Goal: Transaction & Acquisition: Purchase product/service

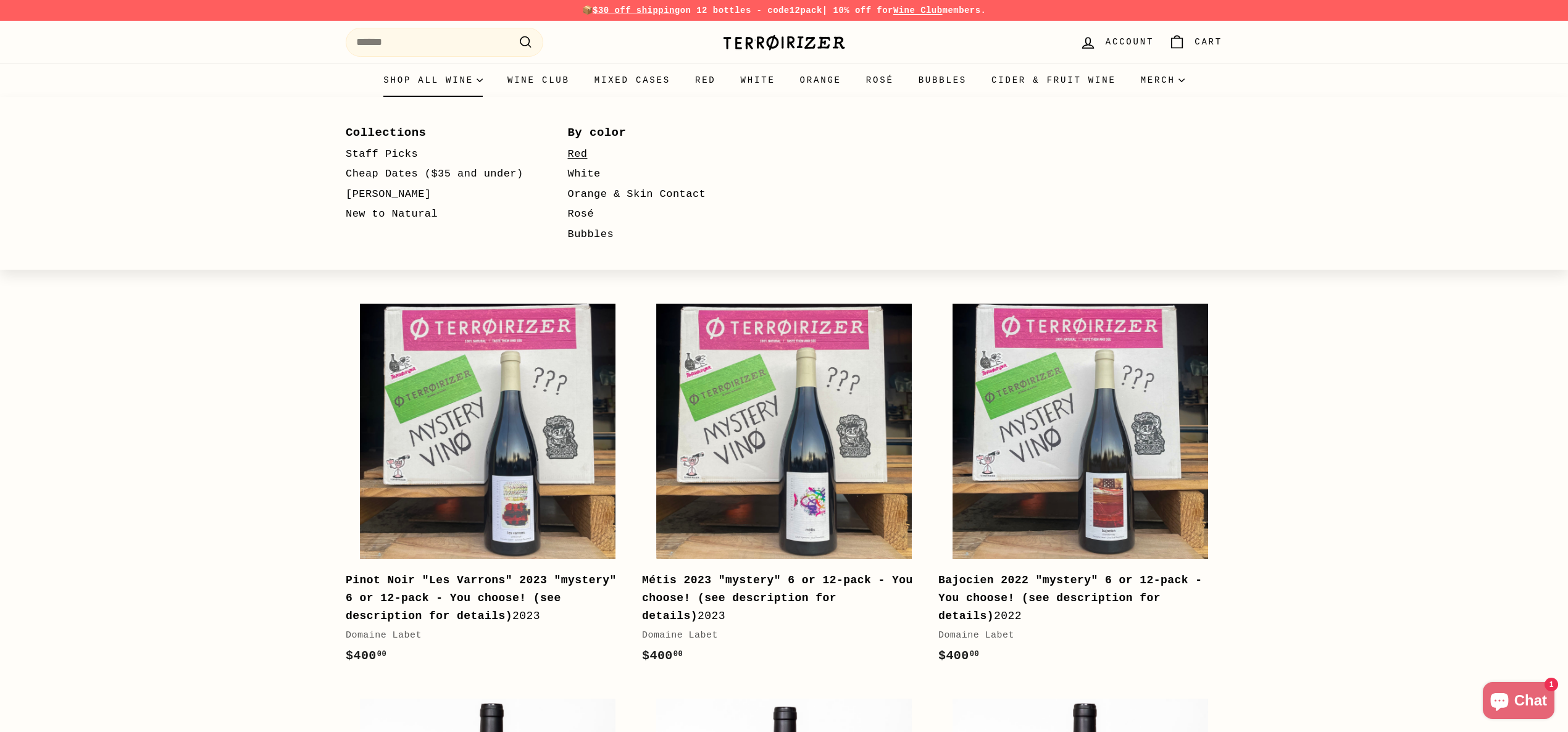
click at [582, 153] on link "Red" at bounding box center [661, 154] width 186 height 20
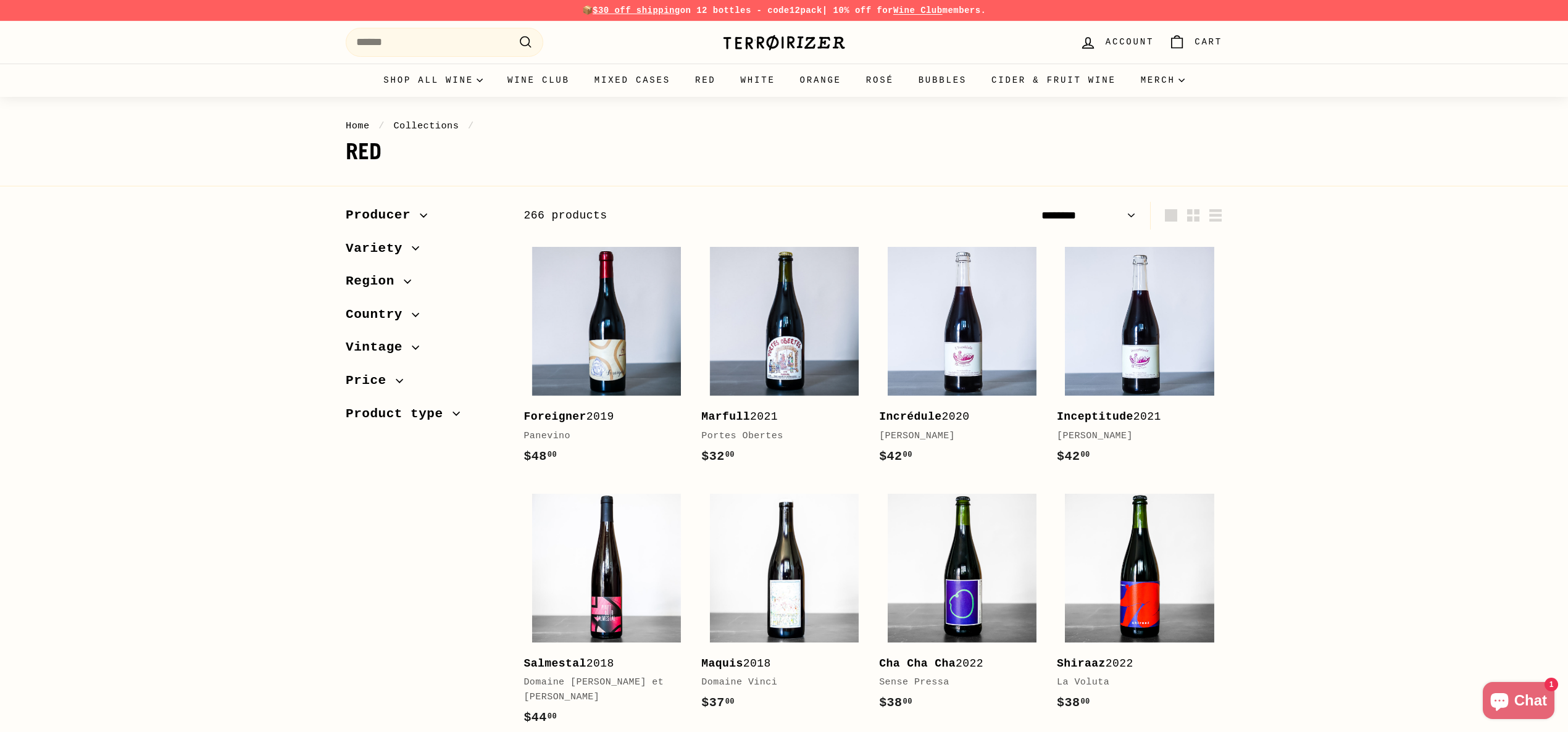
select select "******"
click at [396, 381] on icon "button" at bounding box center [399, 381] width 7 height 7
drag, startPoint x: 352, startPoint y: 425, endPoint x: 366, endPoint y: 424, distance: 14.0
click at [366, 424] on div at bounding box center [365, 424] width 9 height 9
select select "******"
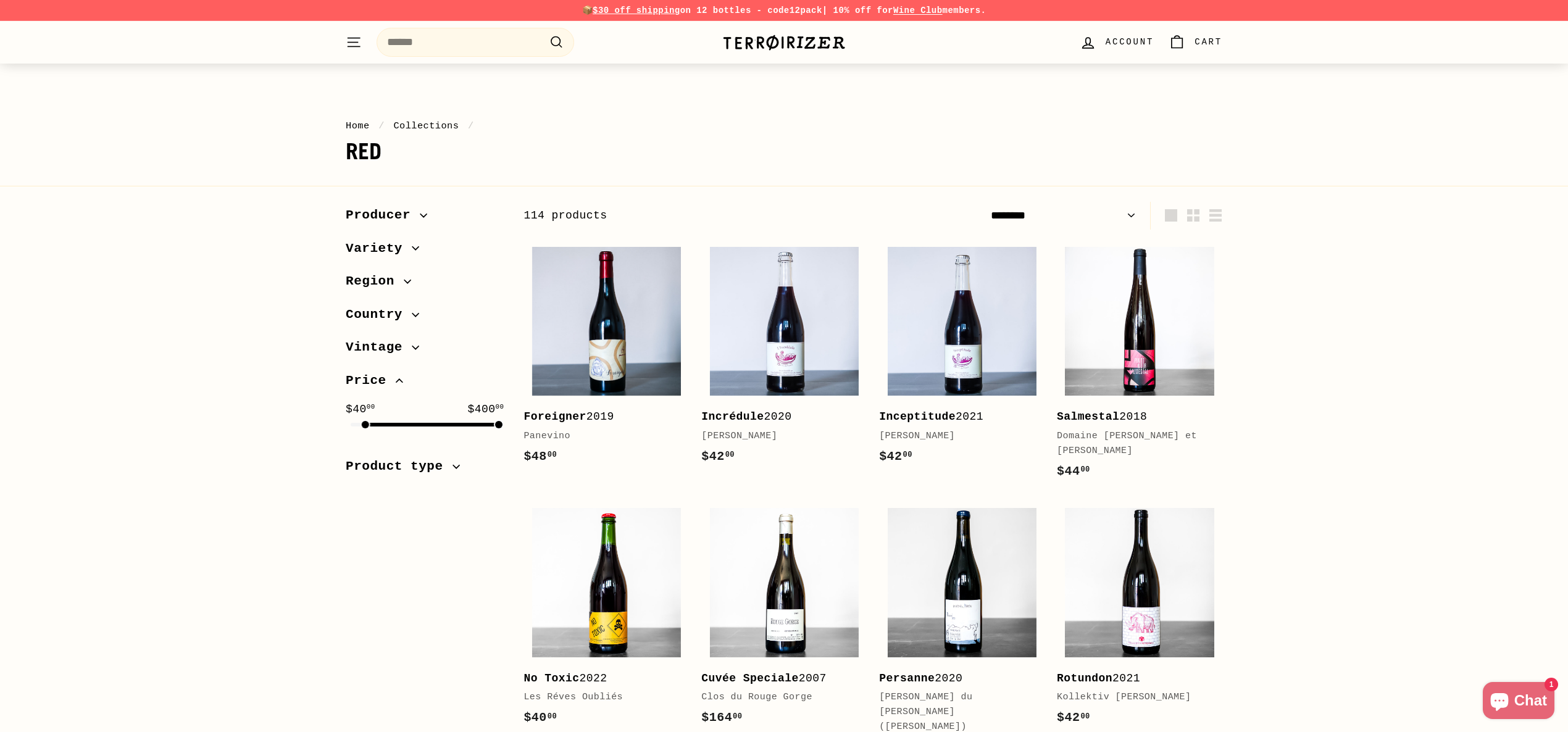
scroll to position [153, 0]
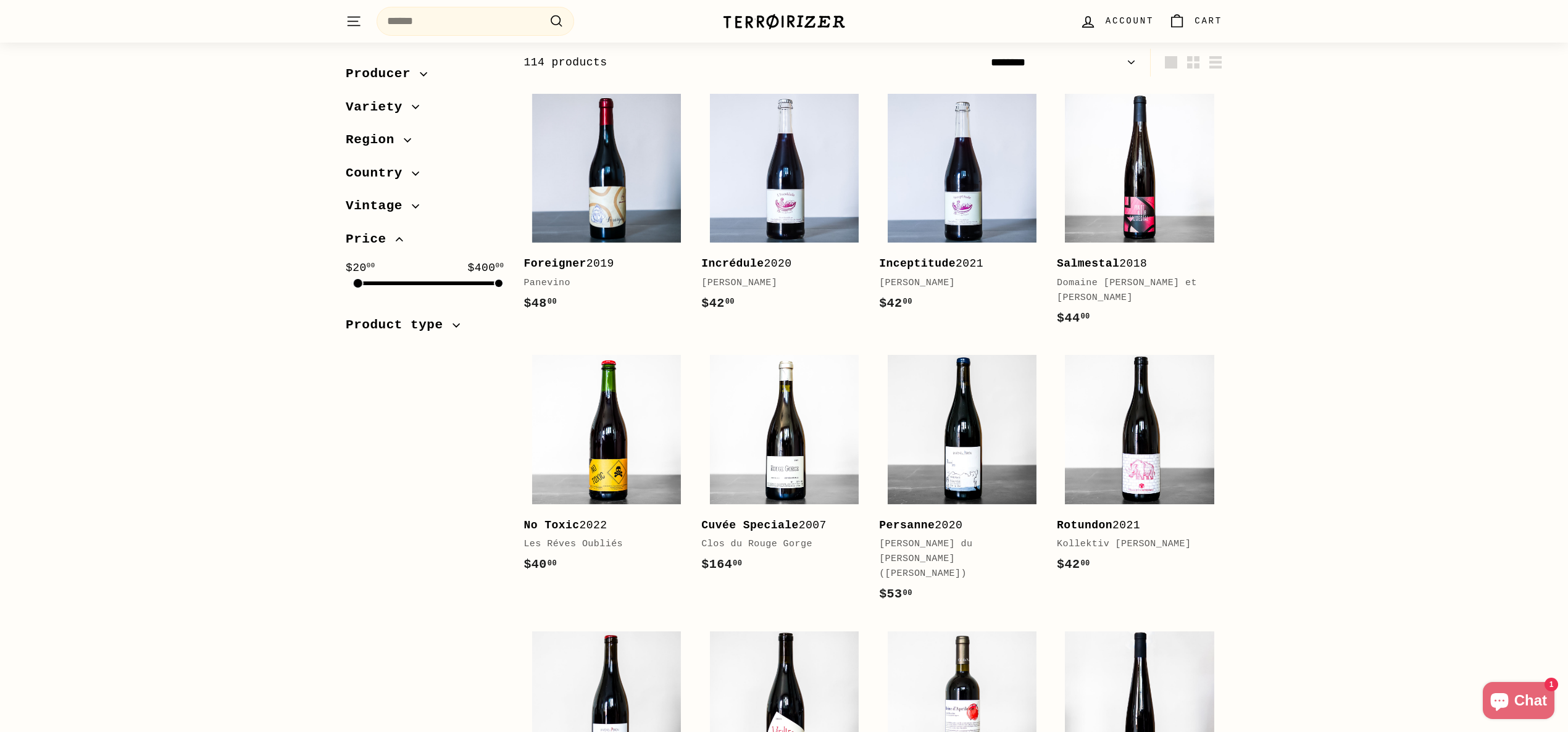
drag, startPoint x: 364, startPoint y: 286, endPoint x: 358, endPoint y: 287, distance: 6.1
click at [358, 287] on div at bounding box center [358, 283] width 9 height 9
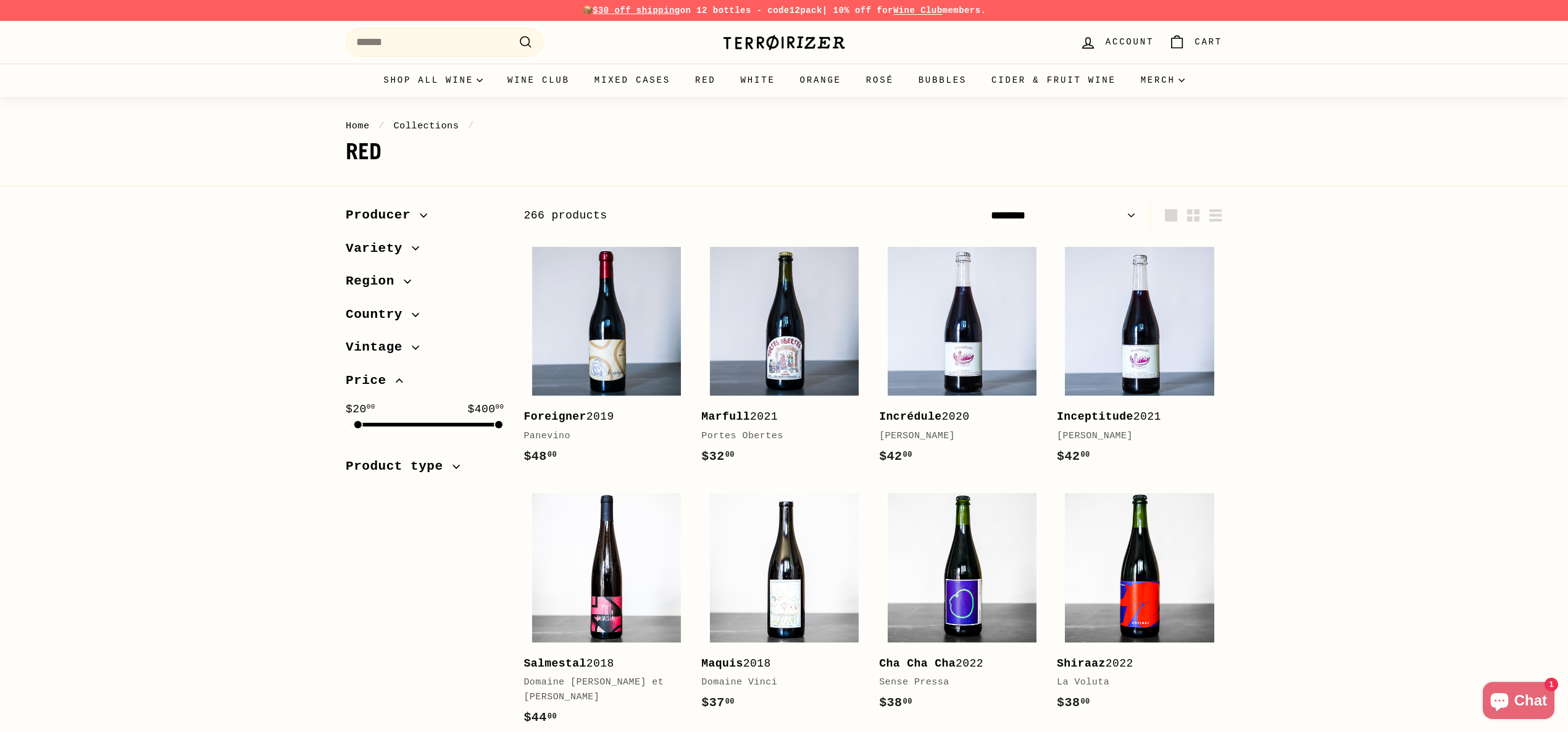
click at [1074, 207] on select "**********" at bounding box center [1063, 215] width 155 height 28
select select "**********"
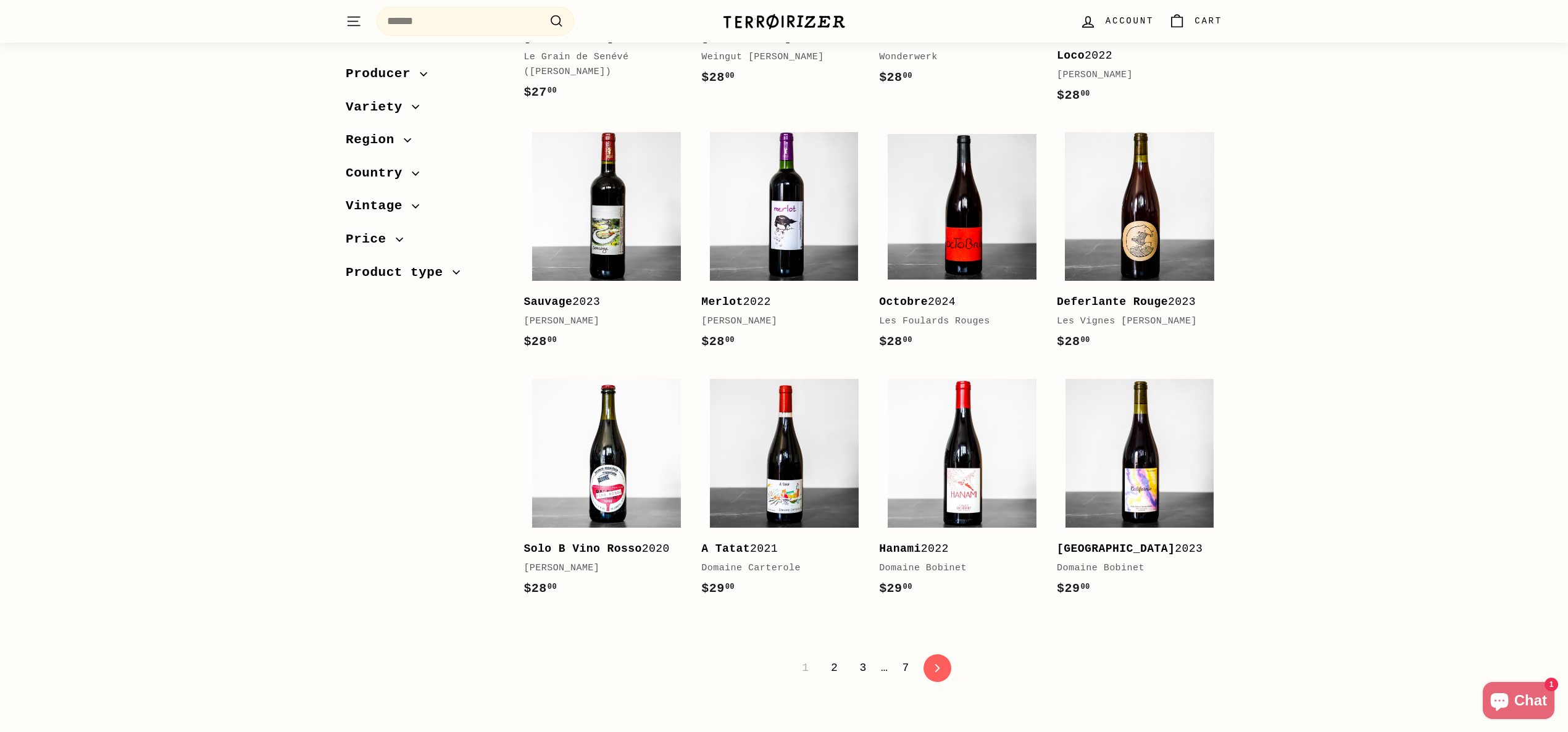
scroll to position [2195, 0]
click at [833, 656] on link "2" at bounding box center [835, 667] width 22 height 21
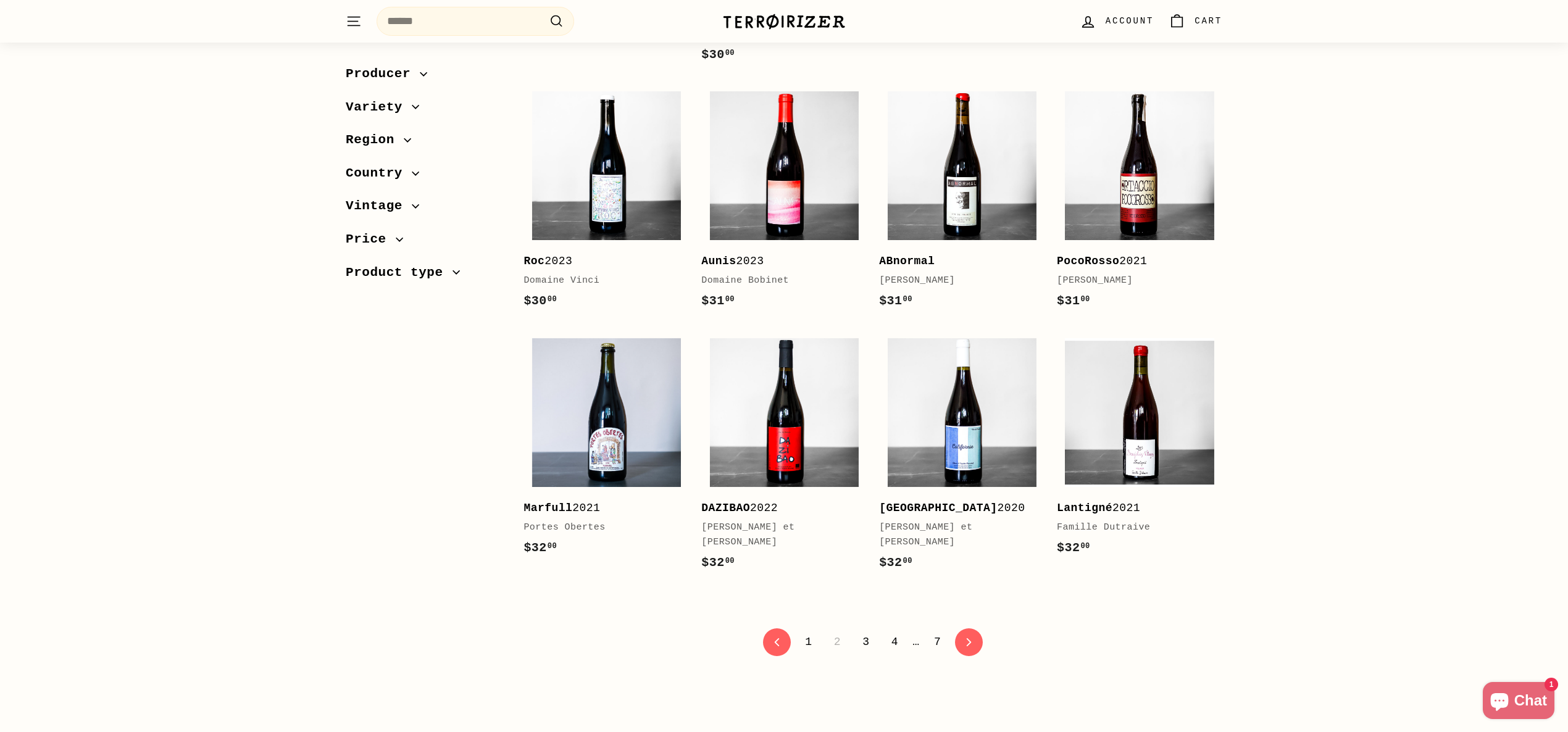
scroll to position [2277, 0]
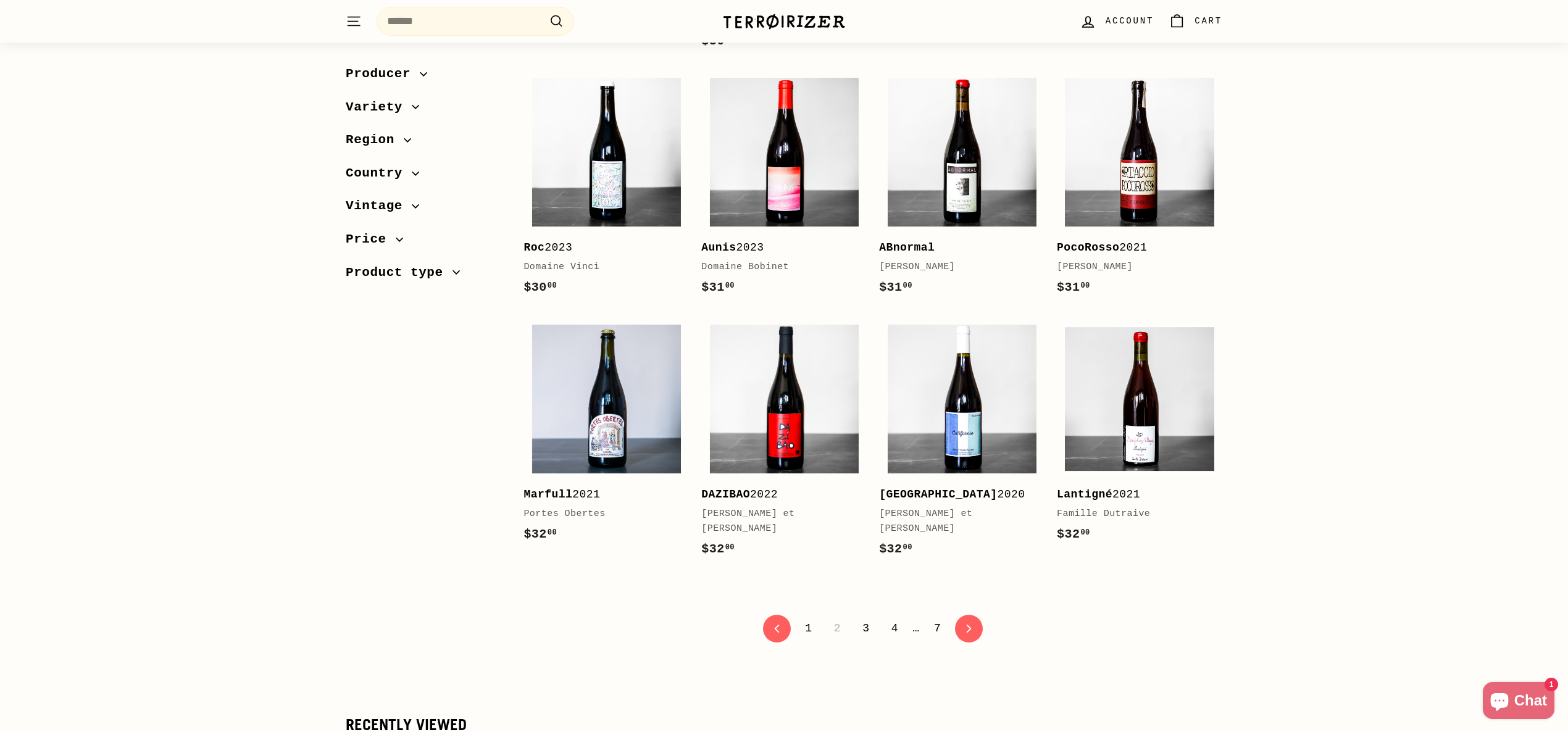
click at [868, 618] on link "3" at bounding box center [866, 628] width 22 height 21
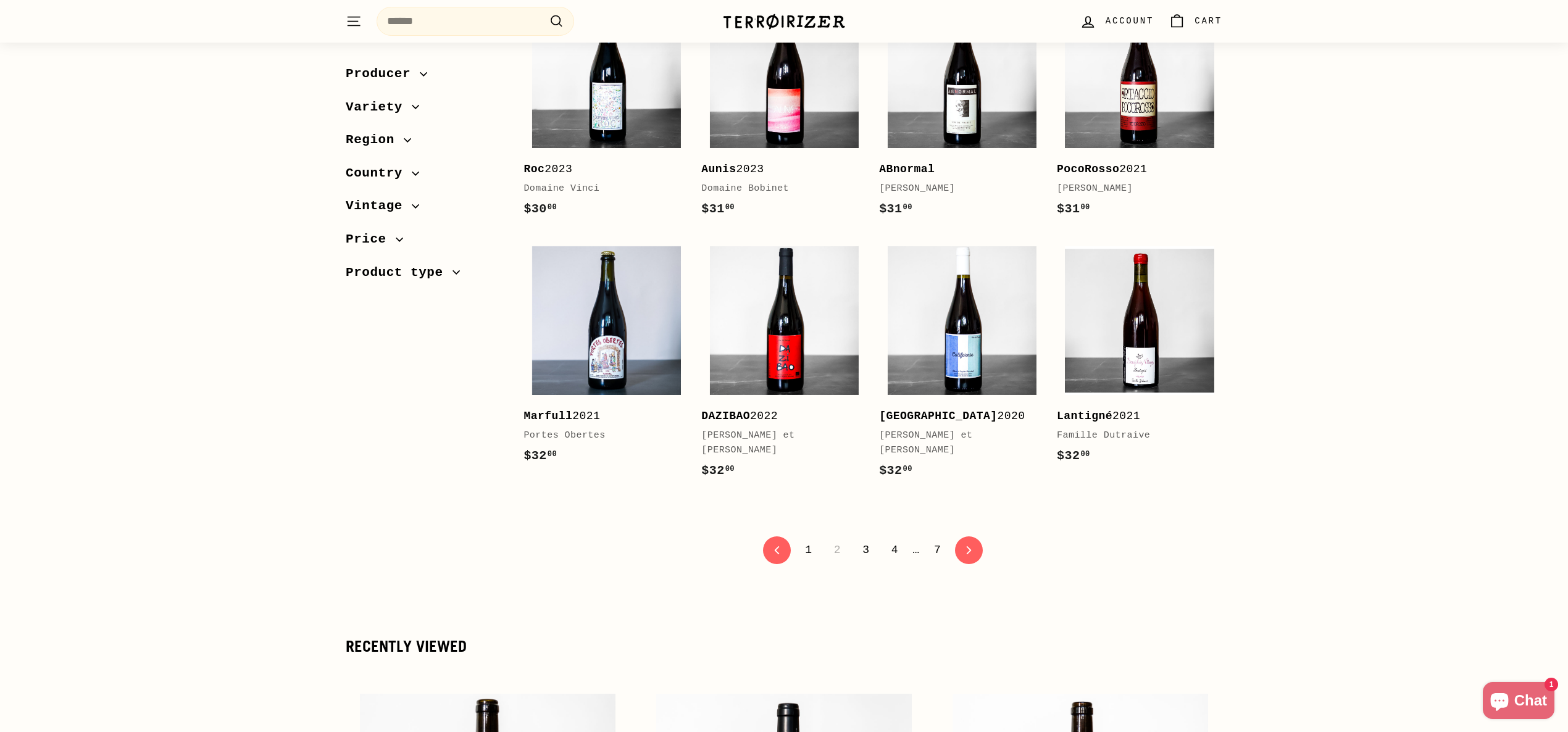
scroll to position [2358, 0]
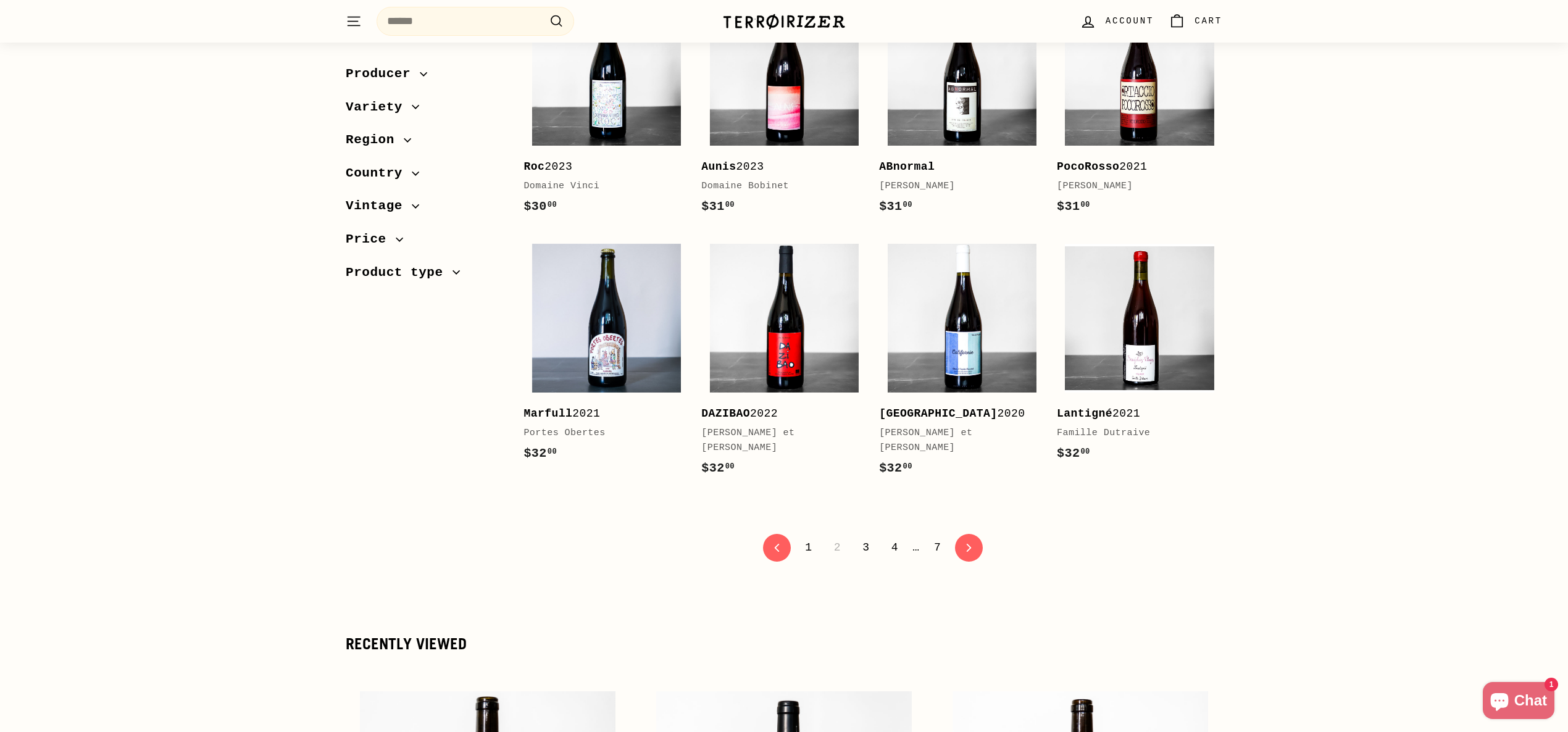
click at [865, 537] on link "3" at bounding box center [866, 547] width 22 height 21
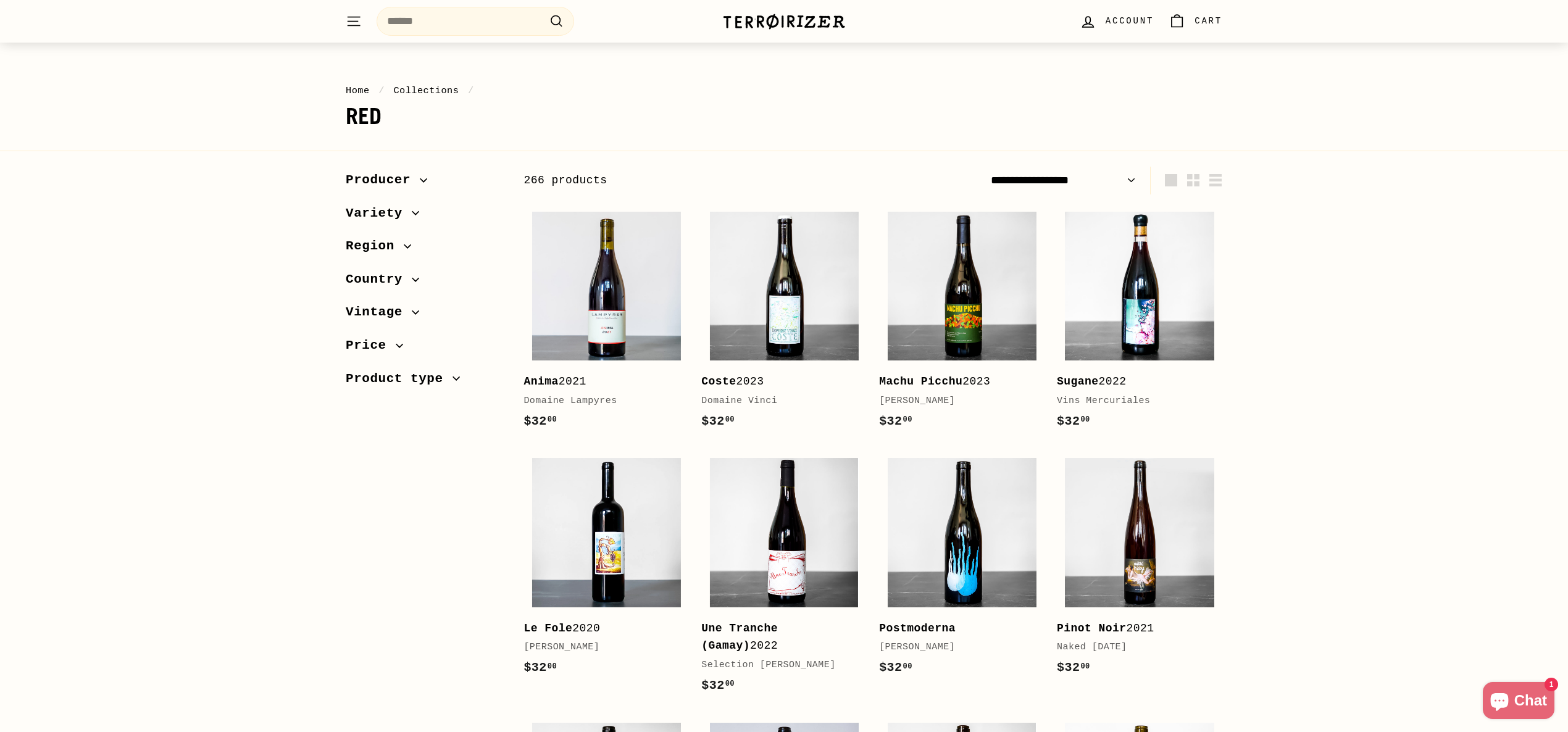
scroll to position [41, 0]
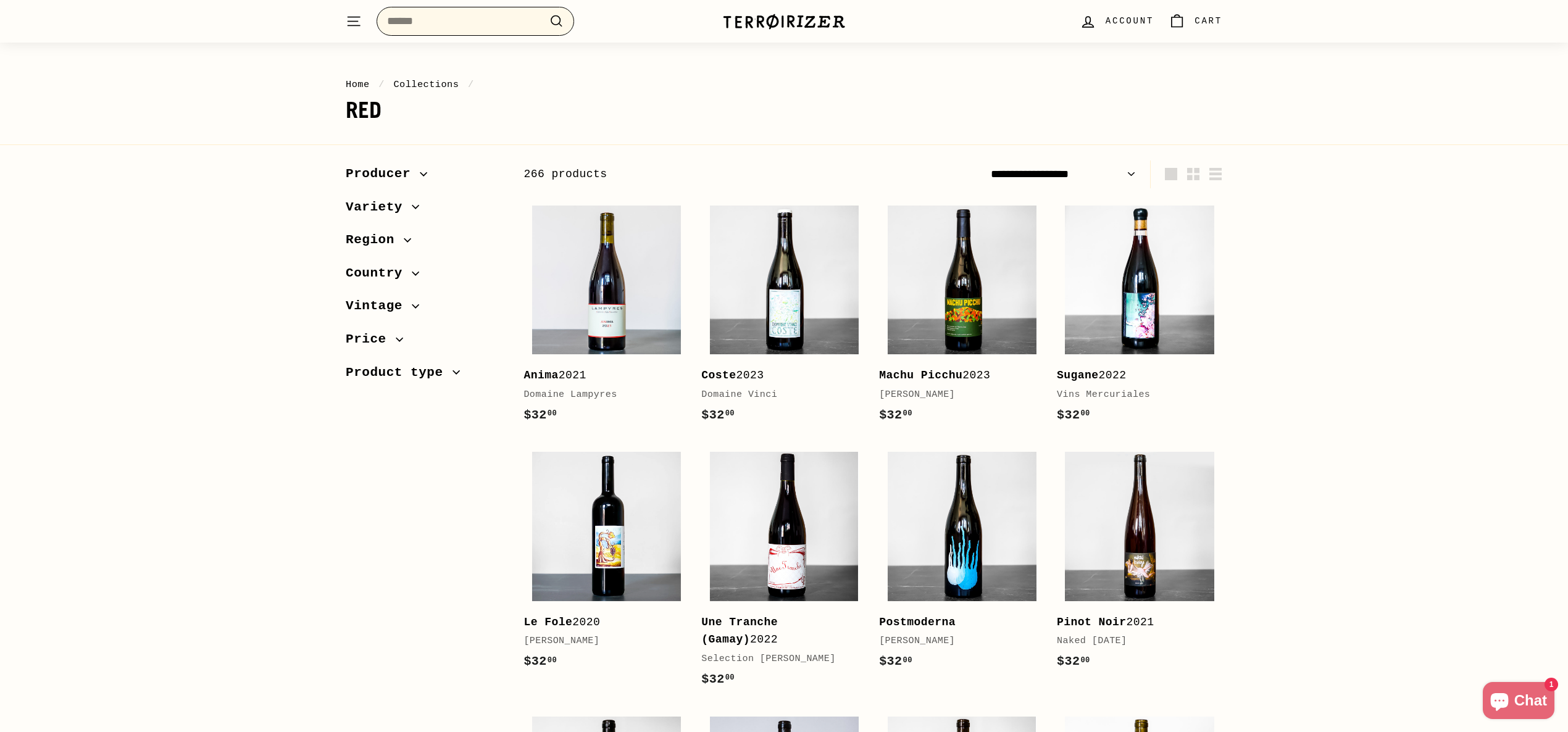
click at [468, 19] on input "Search" at bounding box center [475, 21] width 198 height 29
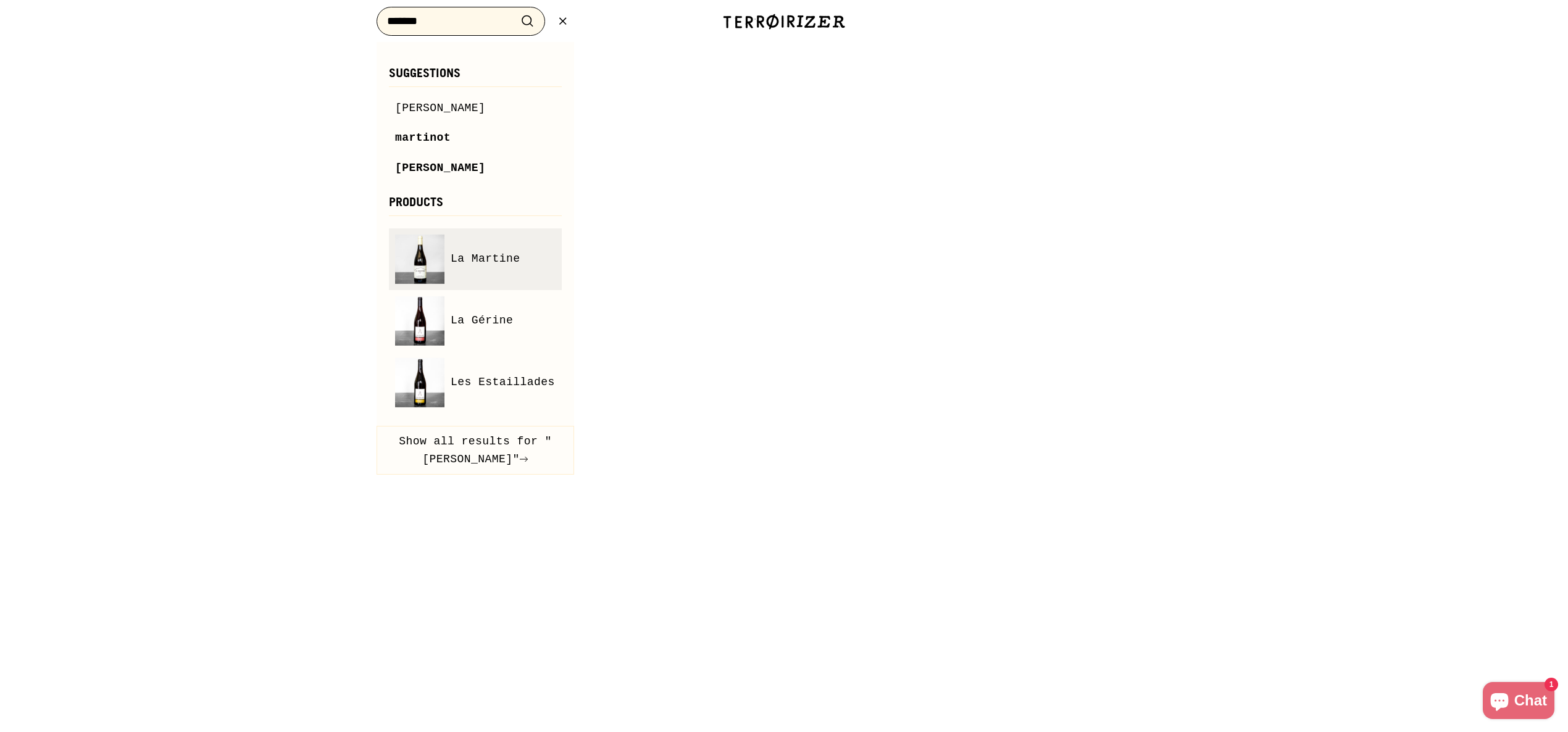
type input "*******"
click at [491, 262] on span "La Martine" at bounding box center [485, 259] width 69 height 18
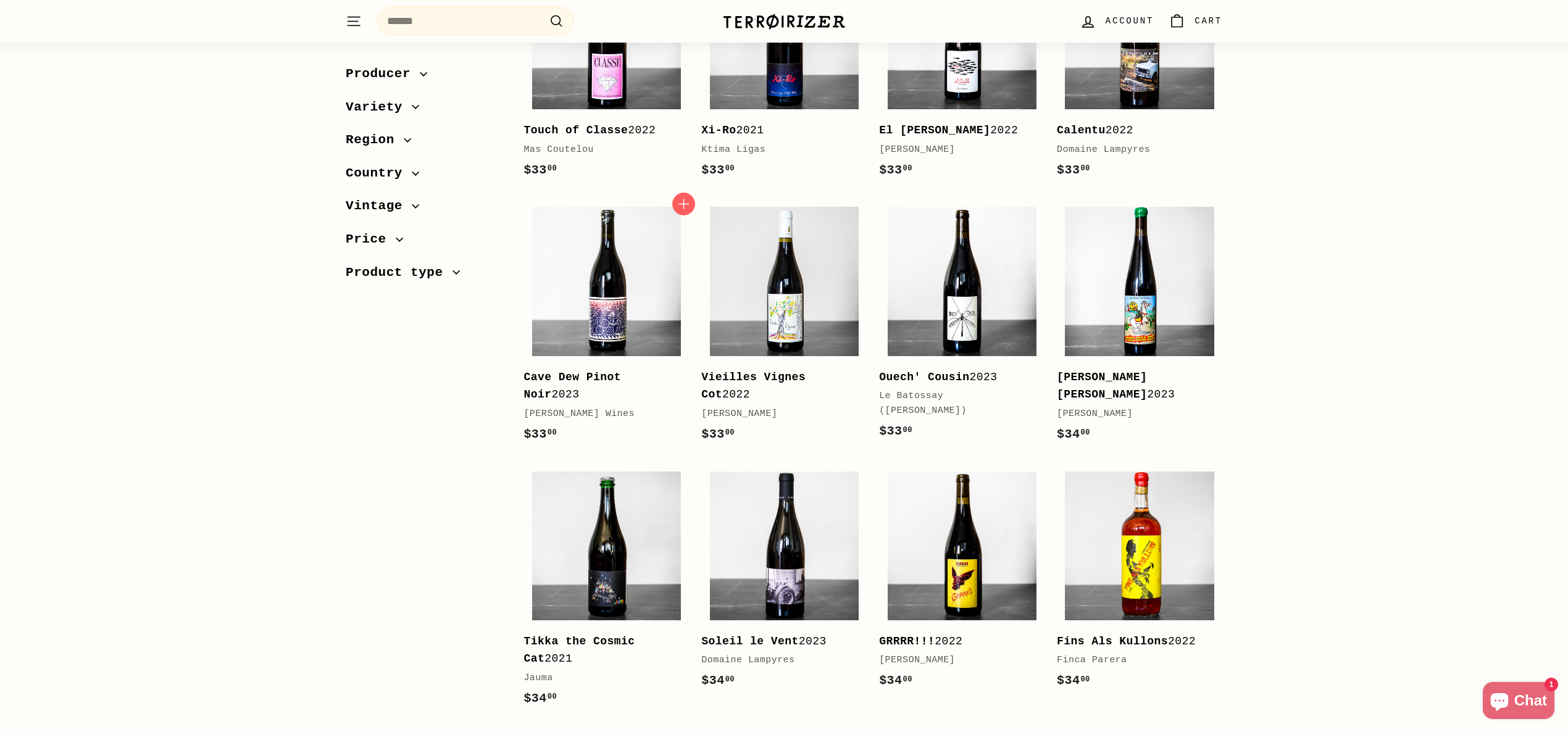
scroll to position [1294, 0]
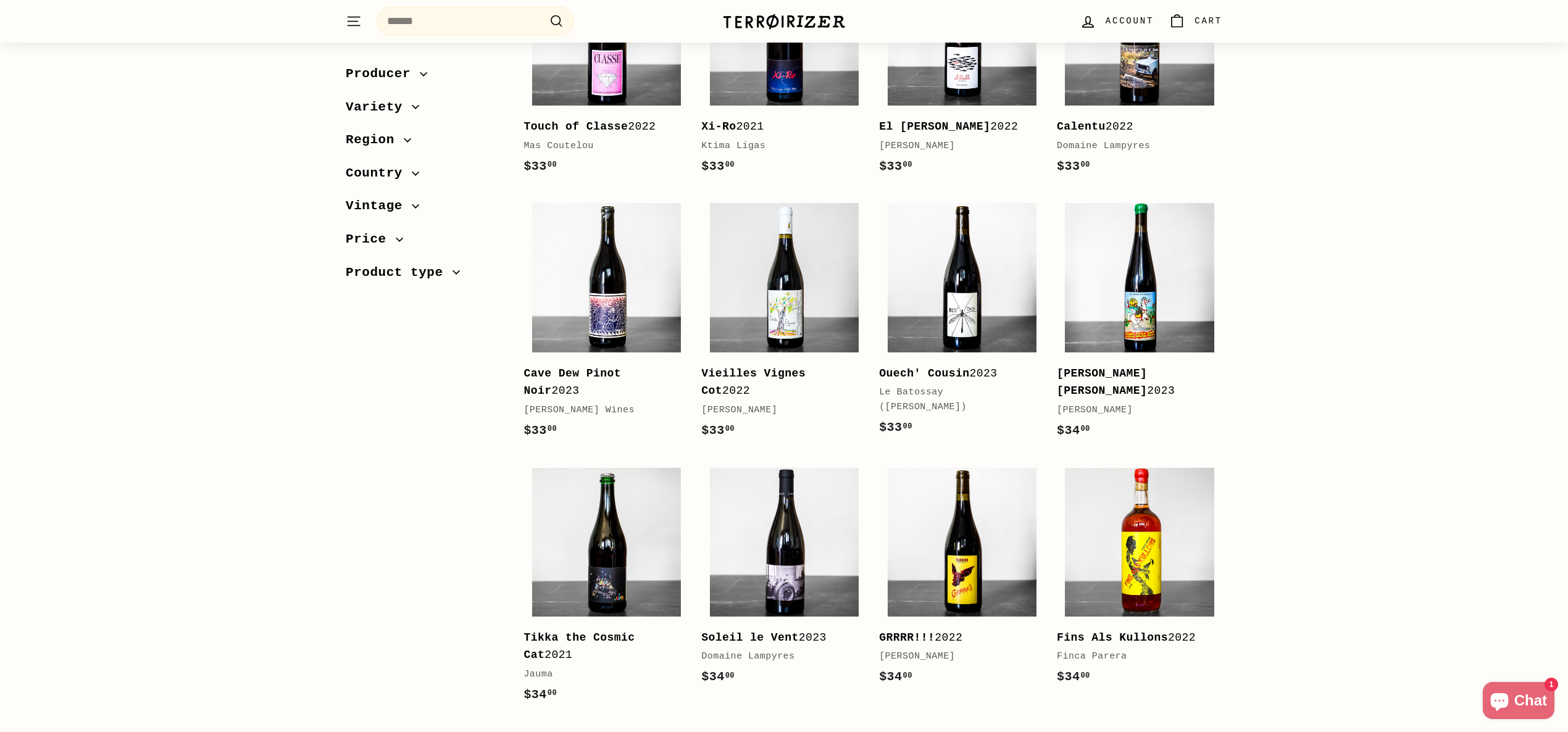
click at [1369, 345] on div "Sort Featured Best selling Alphabetically, A-Z Alphabetically, Z-A Price, low t…" at bounding box center [784, 262] width 1568 height 2710
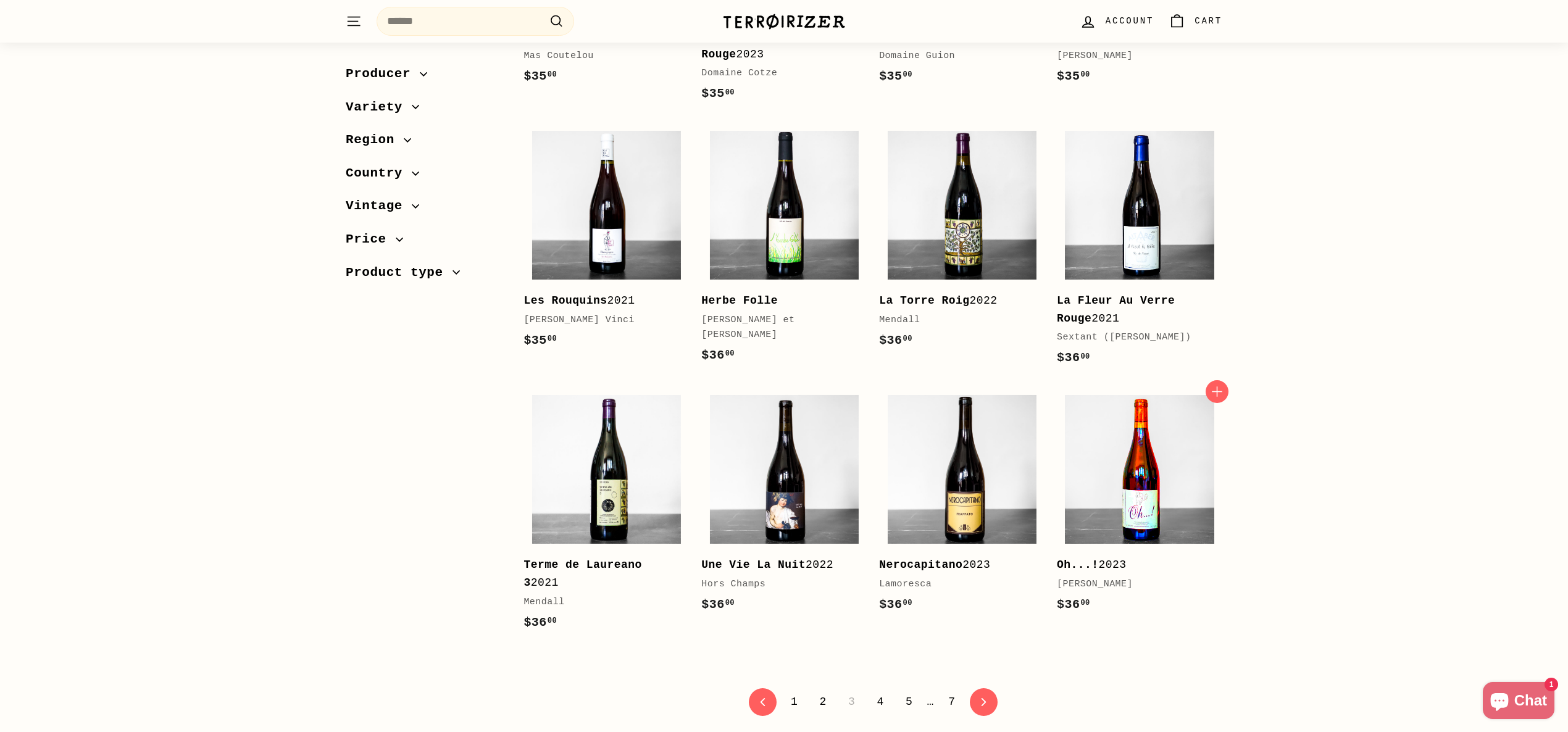
scroll to position [2160, 0]
click at [881, 700] on link "4" at bounding box center [880, 701] width 22 height 21
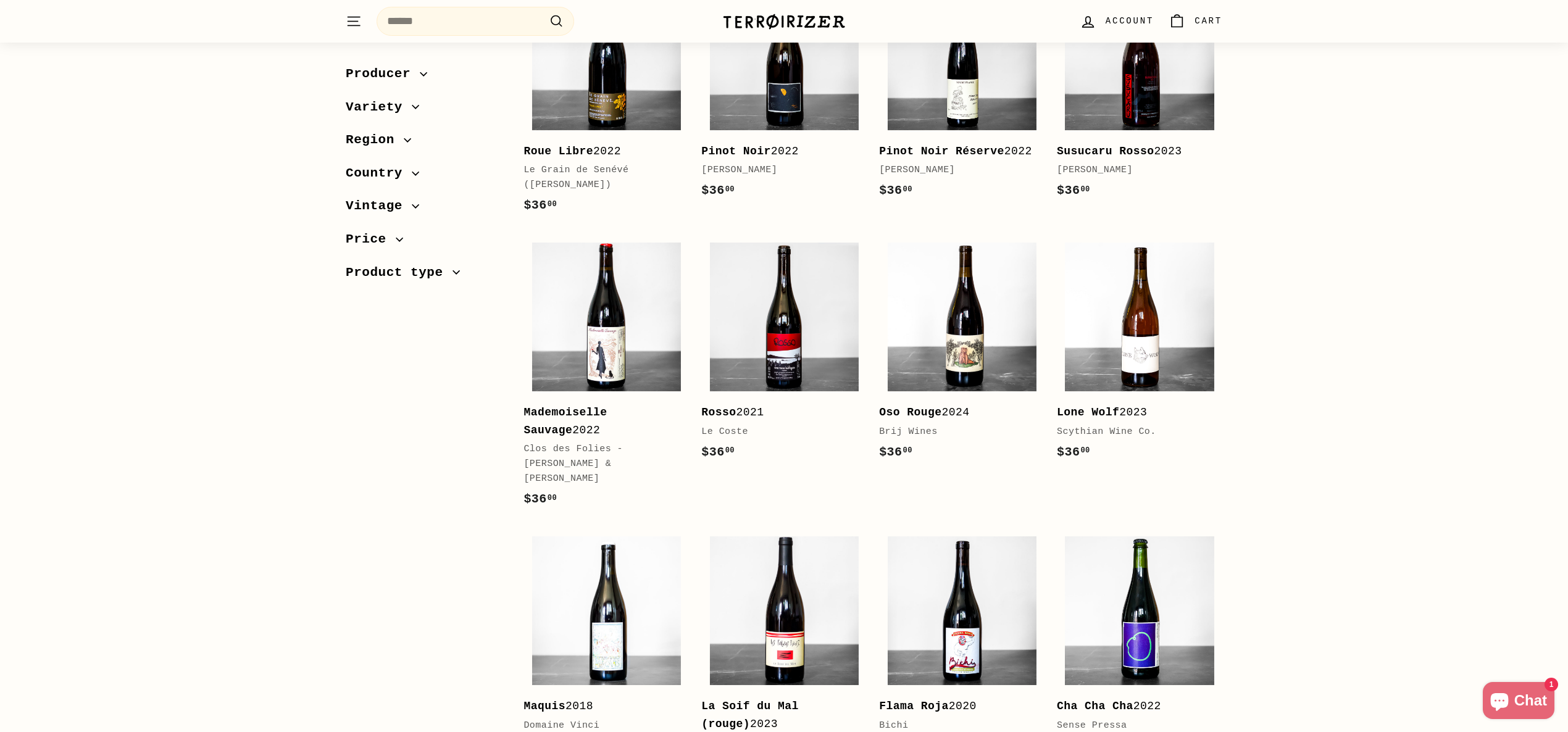
scroll to position [513, 0]
click at [961, 325] on img at bounding box center [962, 316] width 148 height 148
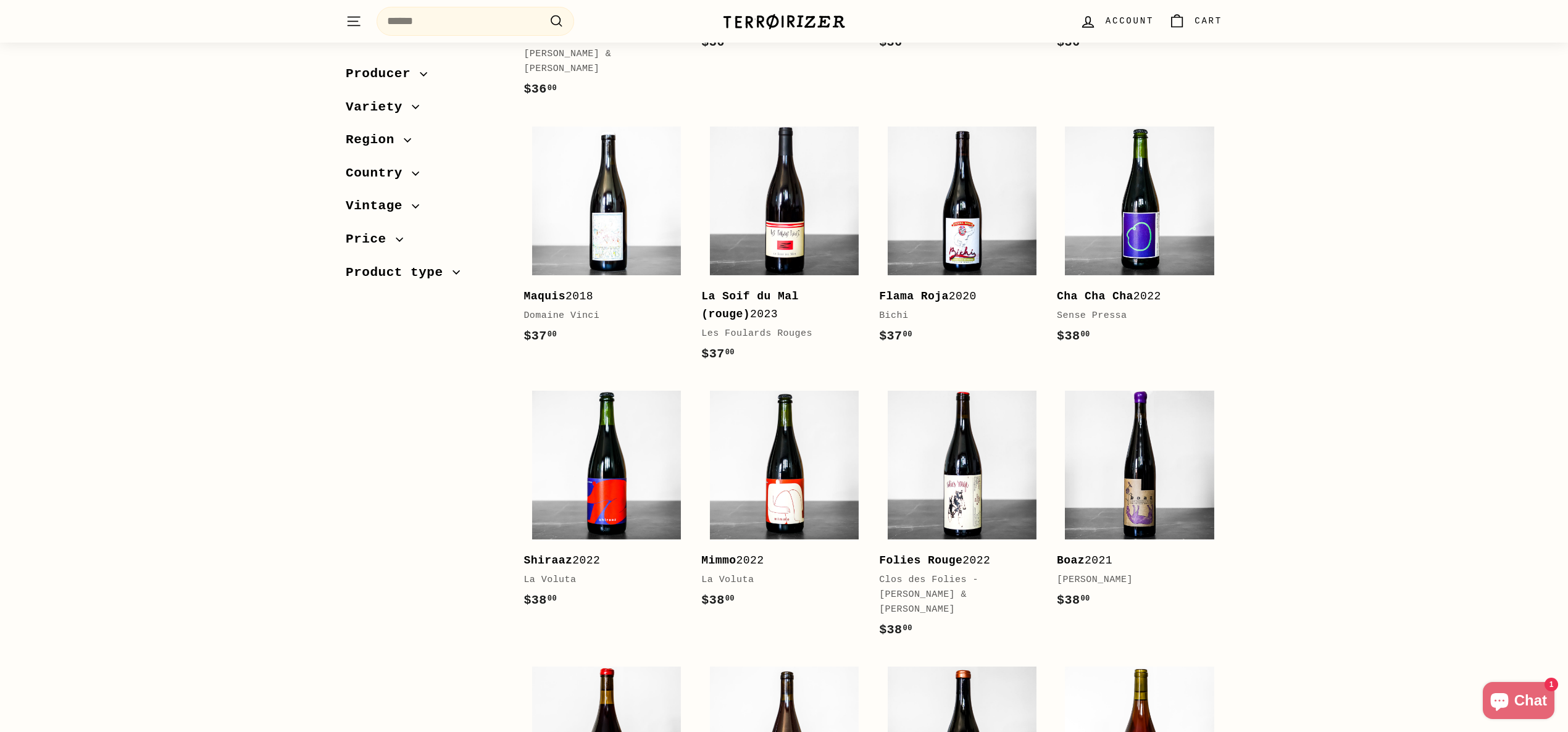
scroll to position [923, 0]
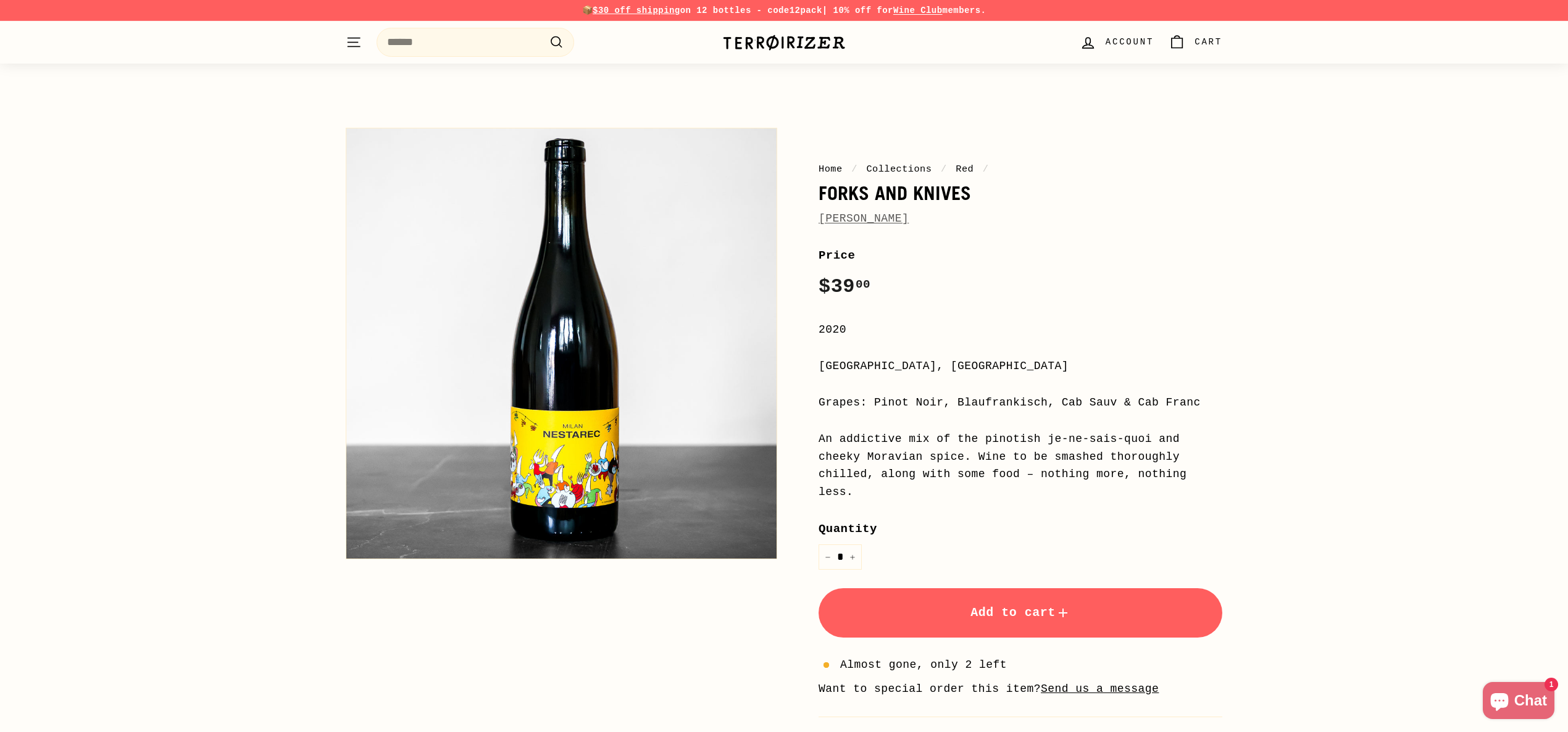
scroll to position [60, 0]
